Goal: Check status: Check status

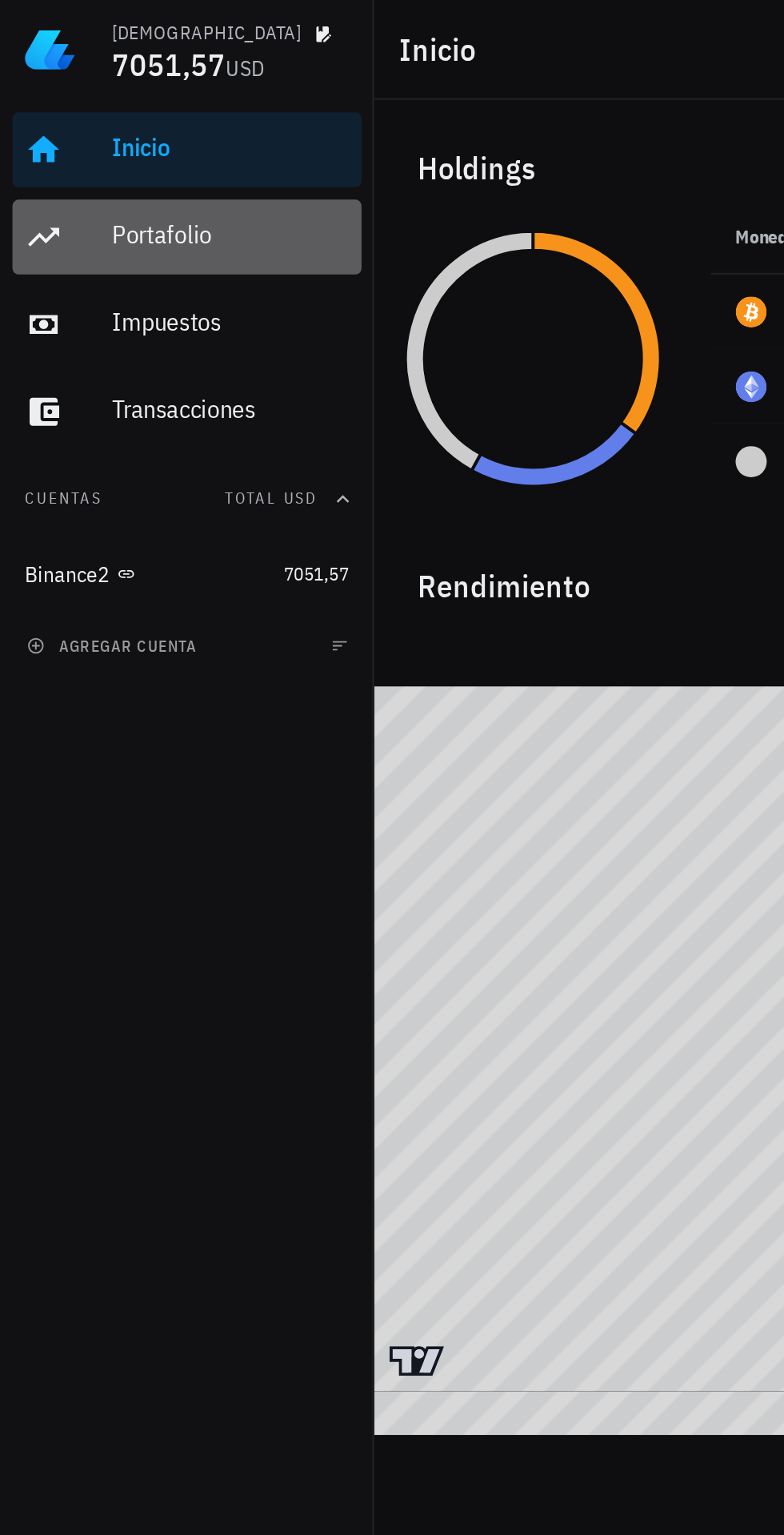
click at [70, 120] on div "Portafolio" at bounding box center [119, 120] width 122 height 15
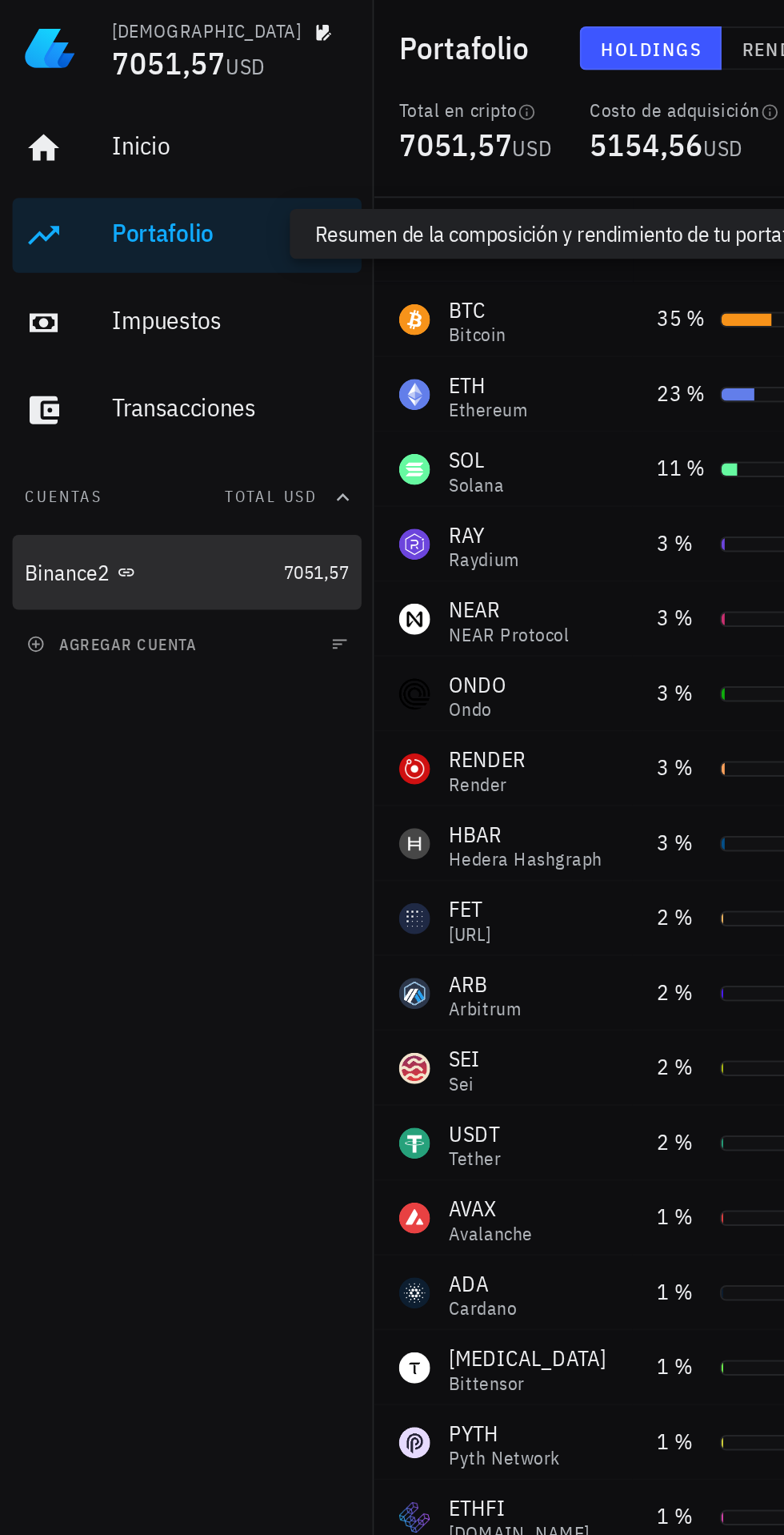
click at [36, 295] on div "Binance2" at bounding box center [35, 295] width 44 height 14
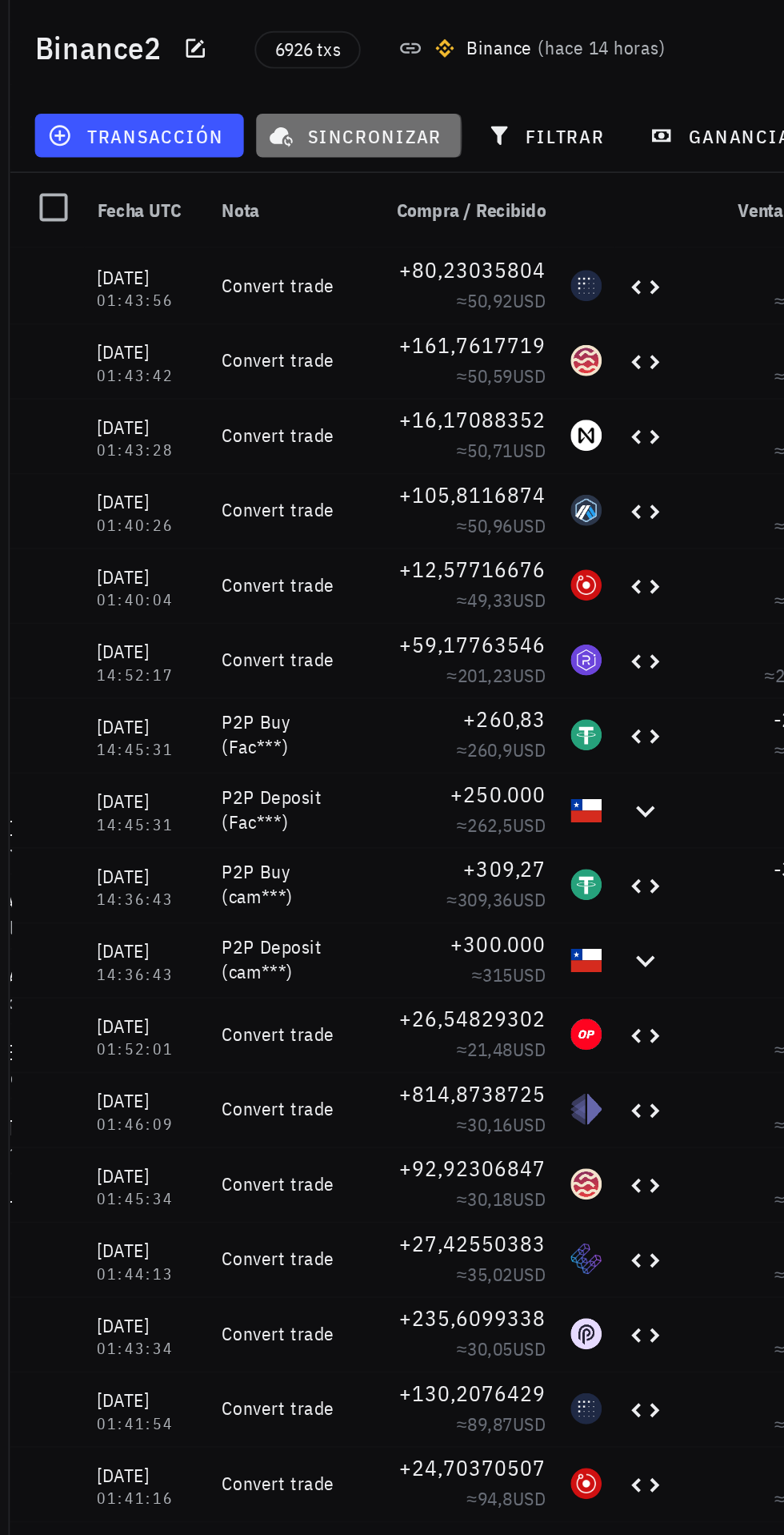
click at [362, 65] on span "sincronizar" at bounding box center [371, 70] width 86 height 13
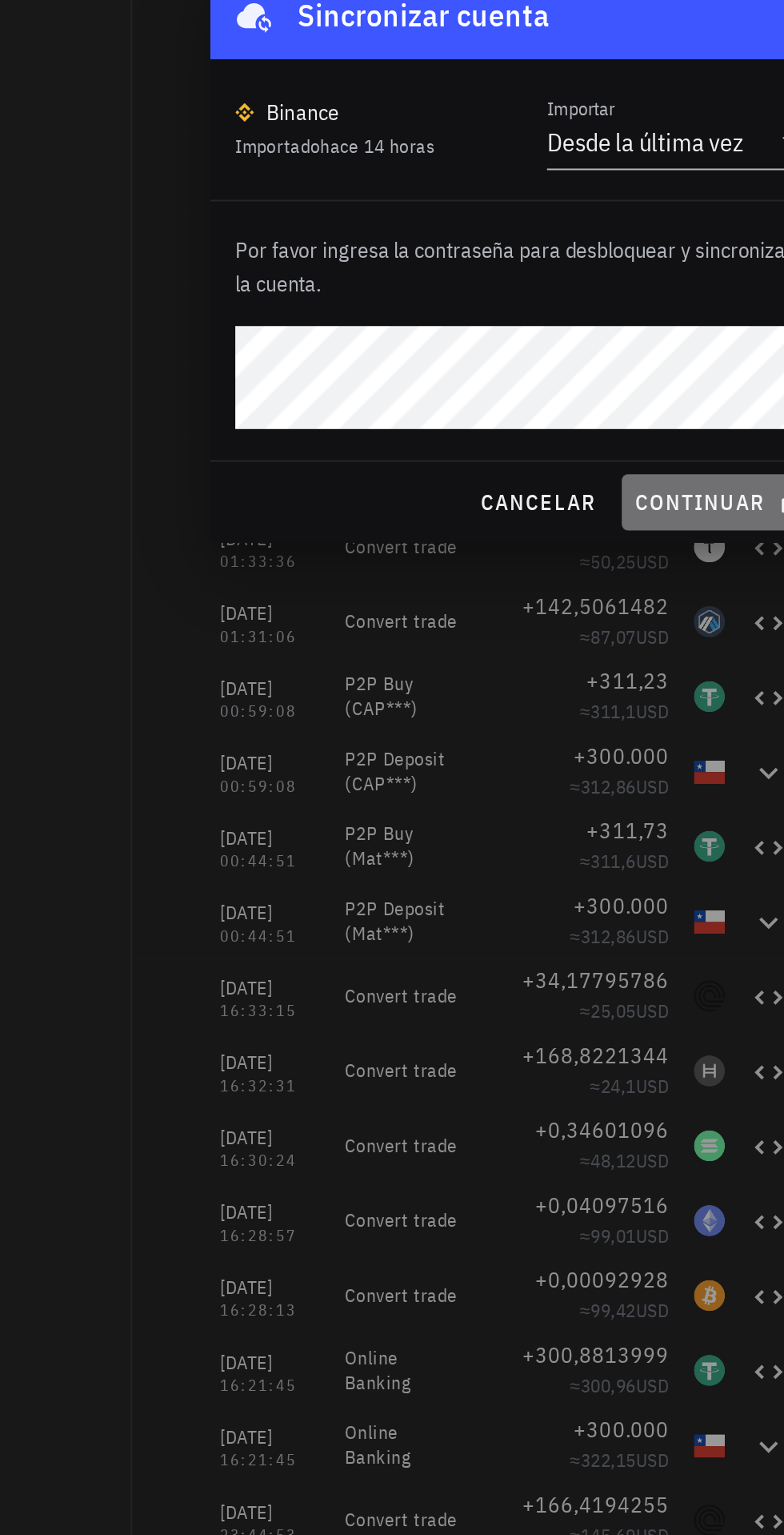
click at [490, 898] on span "continuar" at bounding box center [494, 893] width 90 height 14
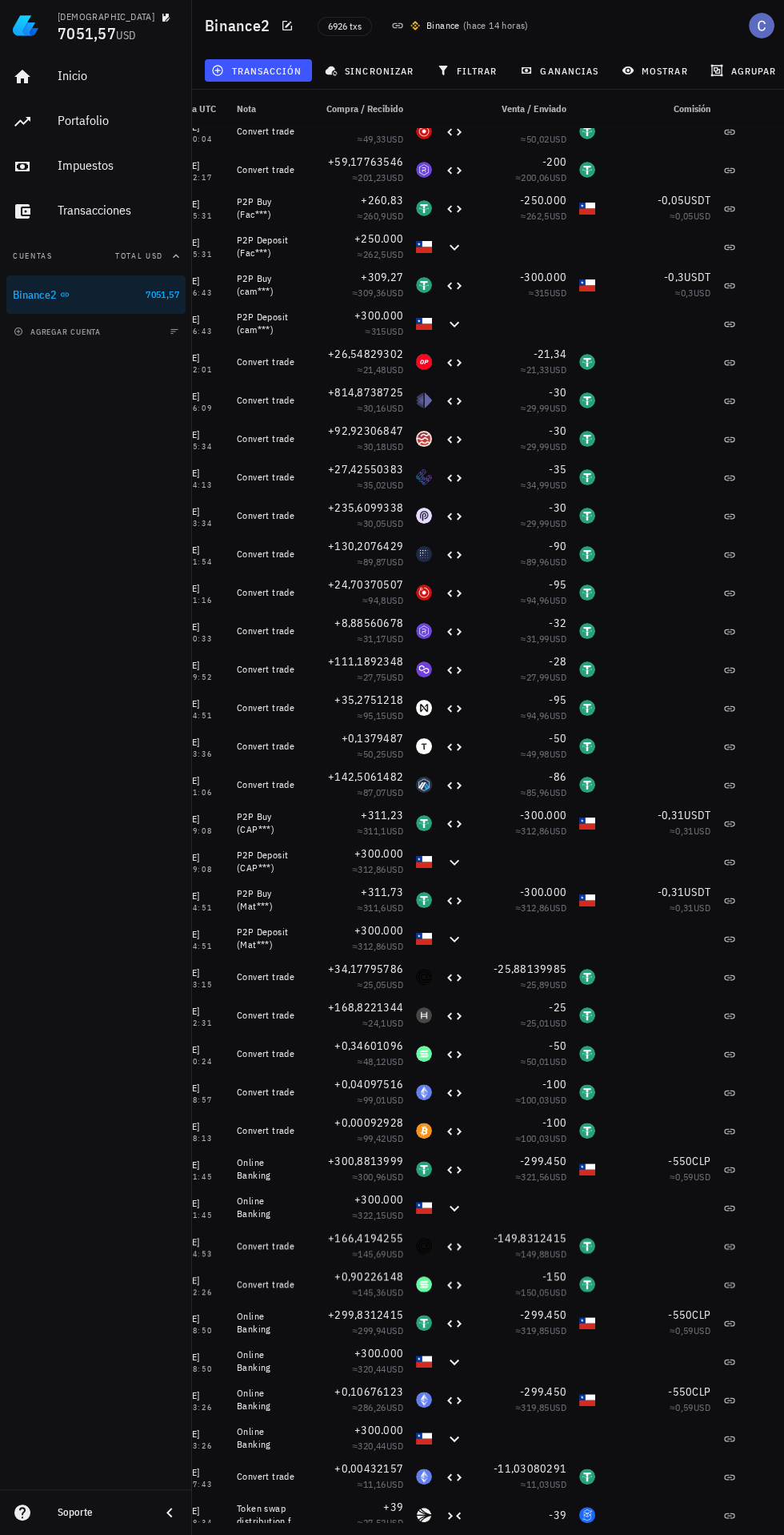
scroll to position [56, 0]
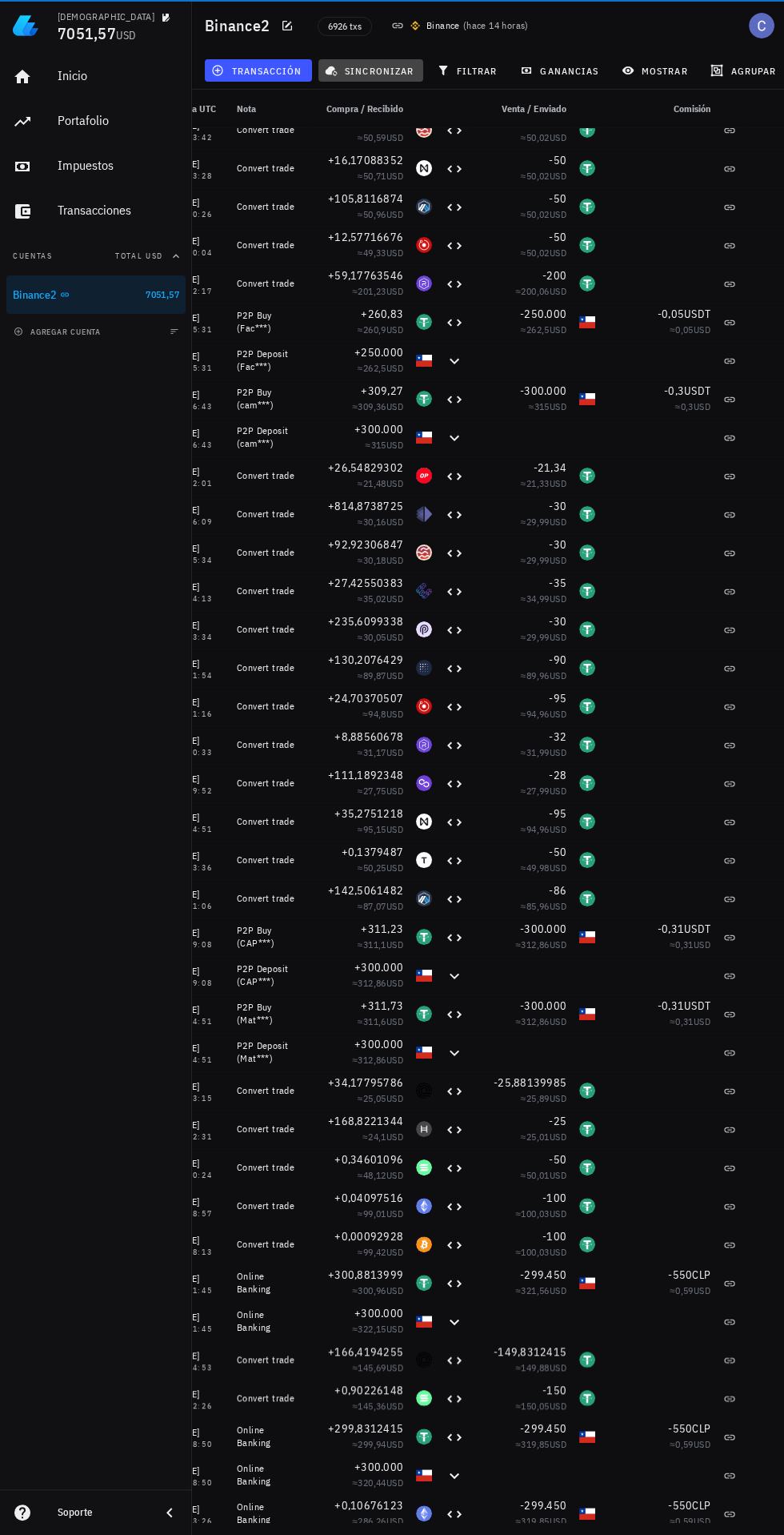
click at [364, 76] on span "sincronizar" at bounding box center [371, 70] width 86 height 13
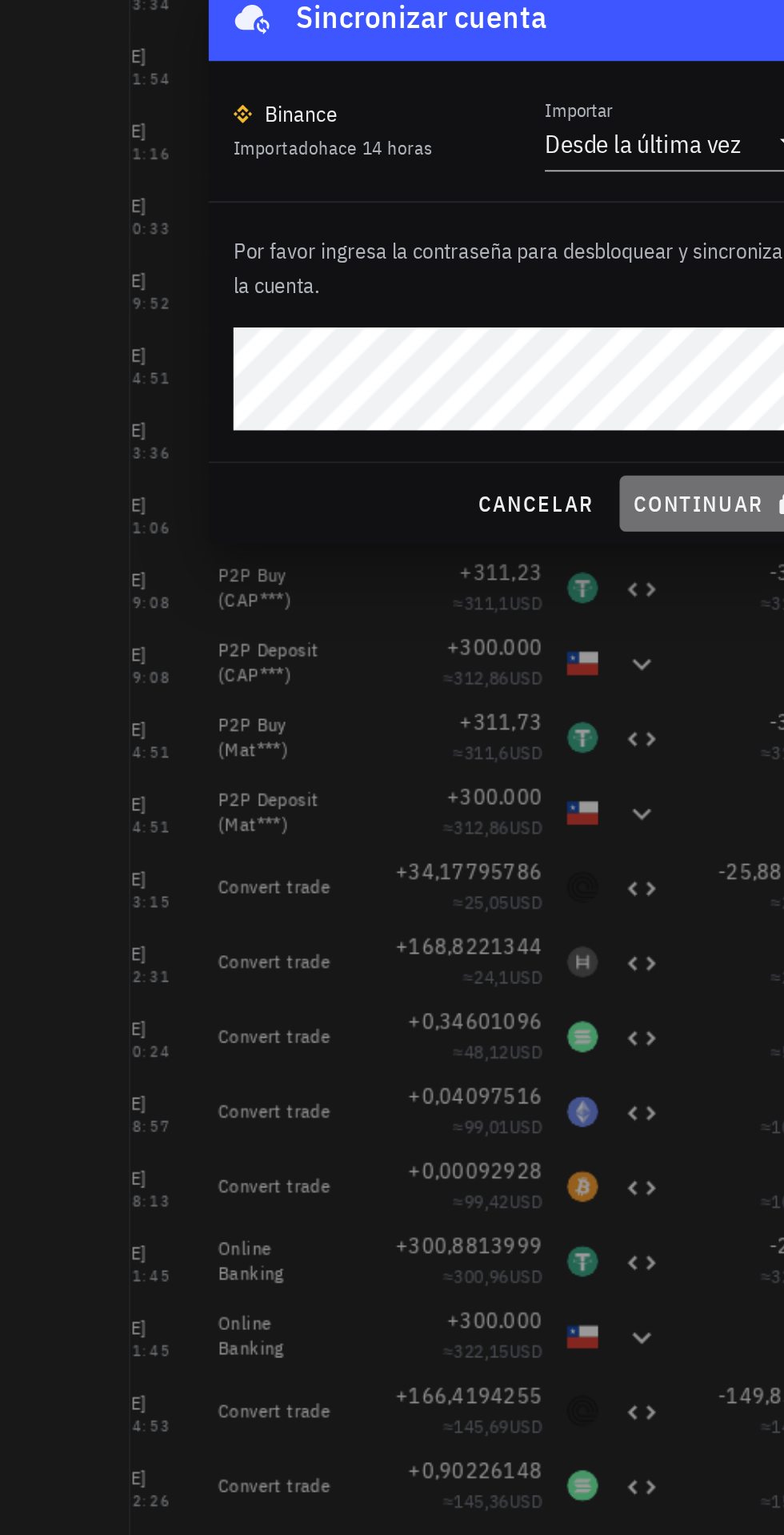
click at [500, 889] on span "continuar" at bounding box center [494, 893] width 90 height 14
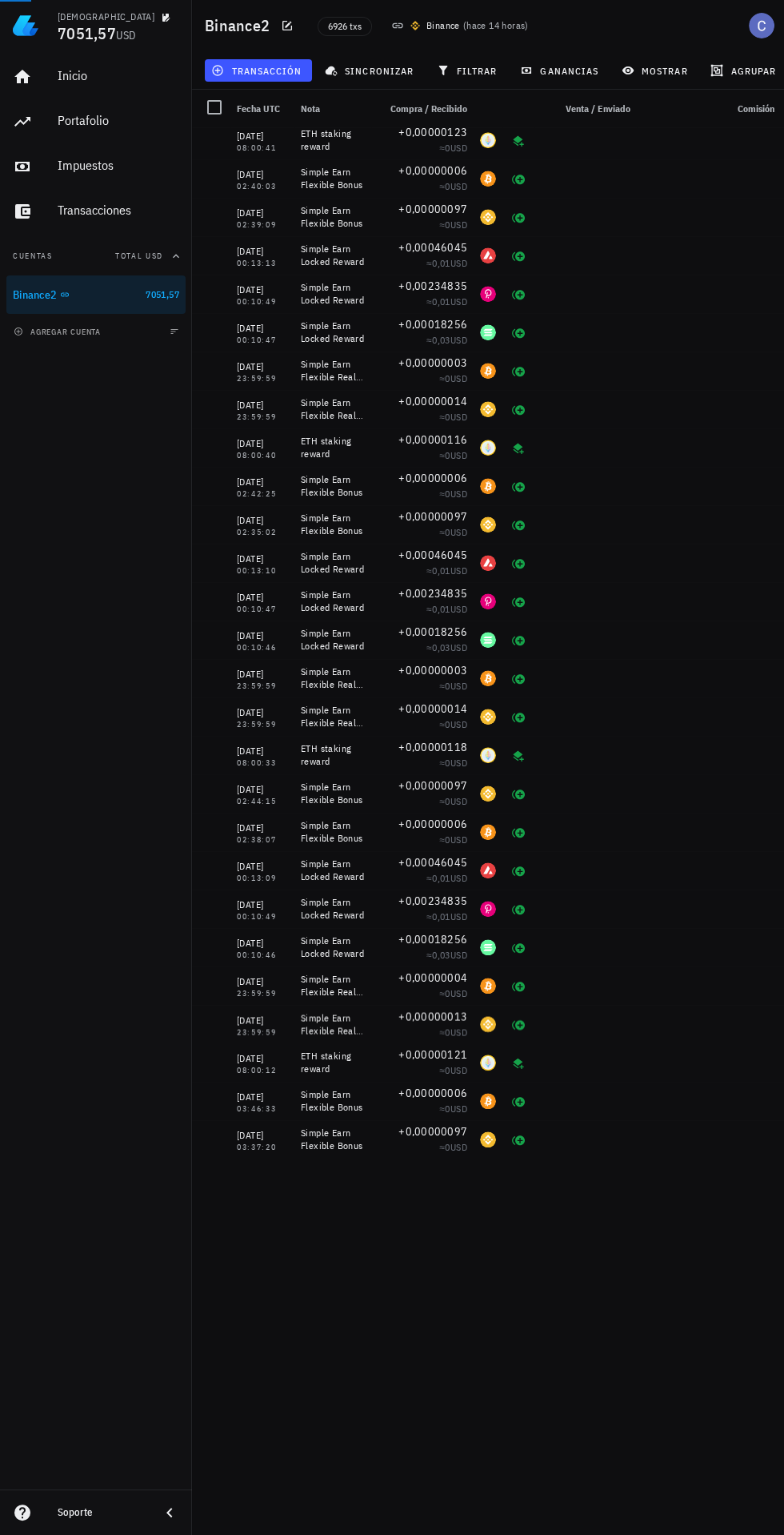
scroll to position [0, 0]
